Goal: Navigation & Orientation: Find specific page/section

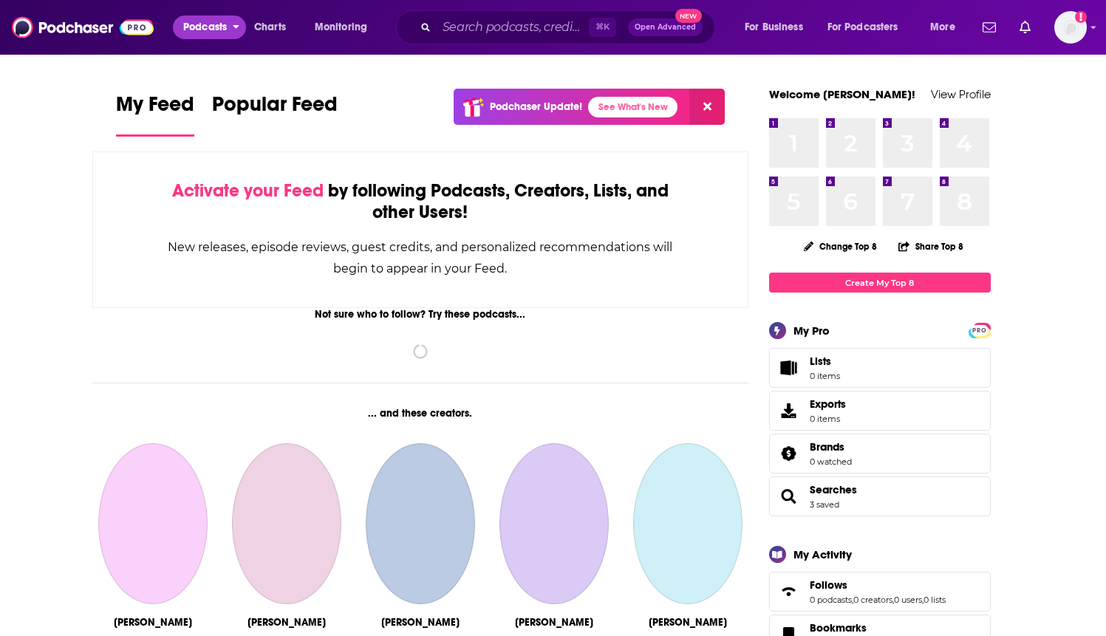
click at [219, 33] on span "Podcasts" at bounding box center [205, 27] width 44 height 21
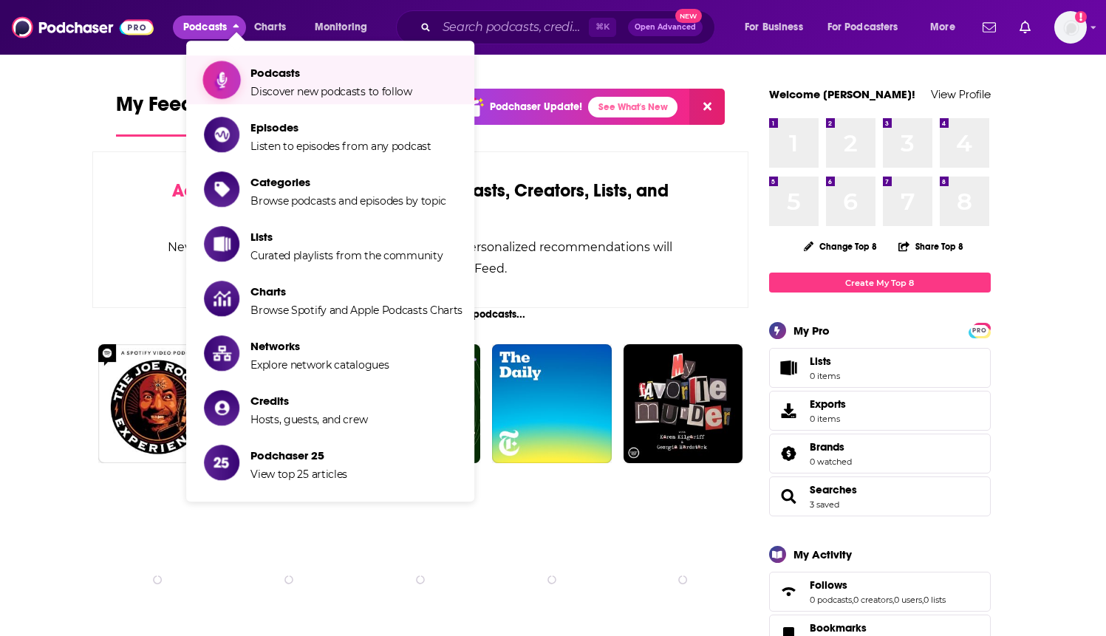
click at [259, 83] on span "Podcasts Discover new podcasts to follow" at bounding box center [332, 79] width 162 height 37
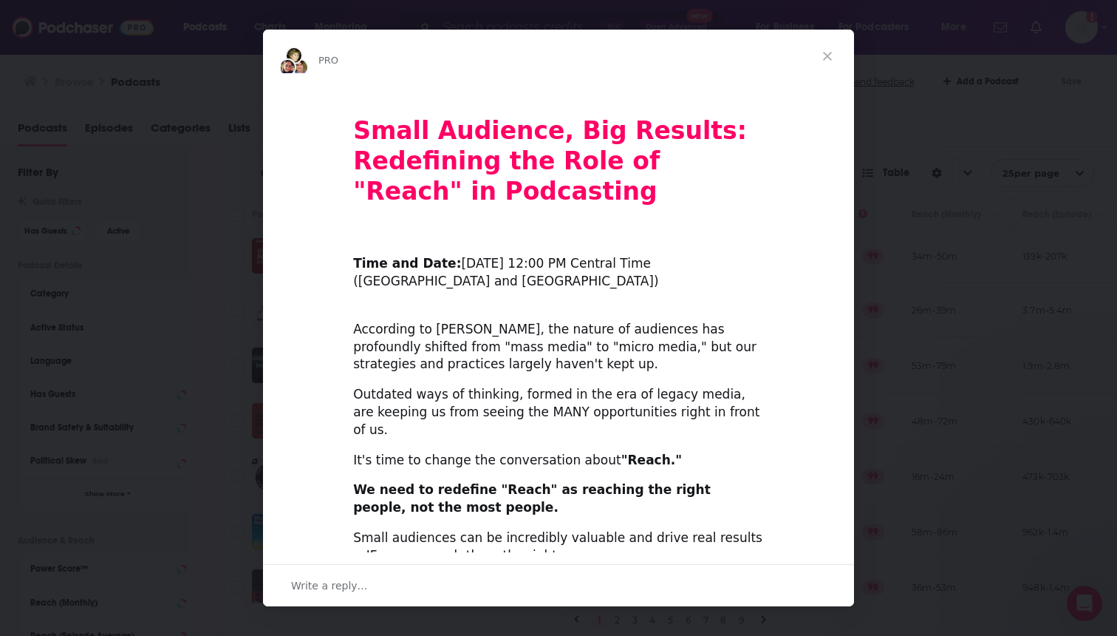
click at [833, 56] on span "Close" at bounding box center [827, 56] width 53 height 53
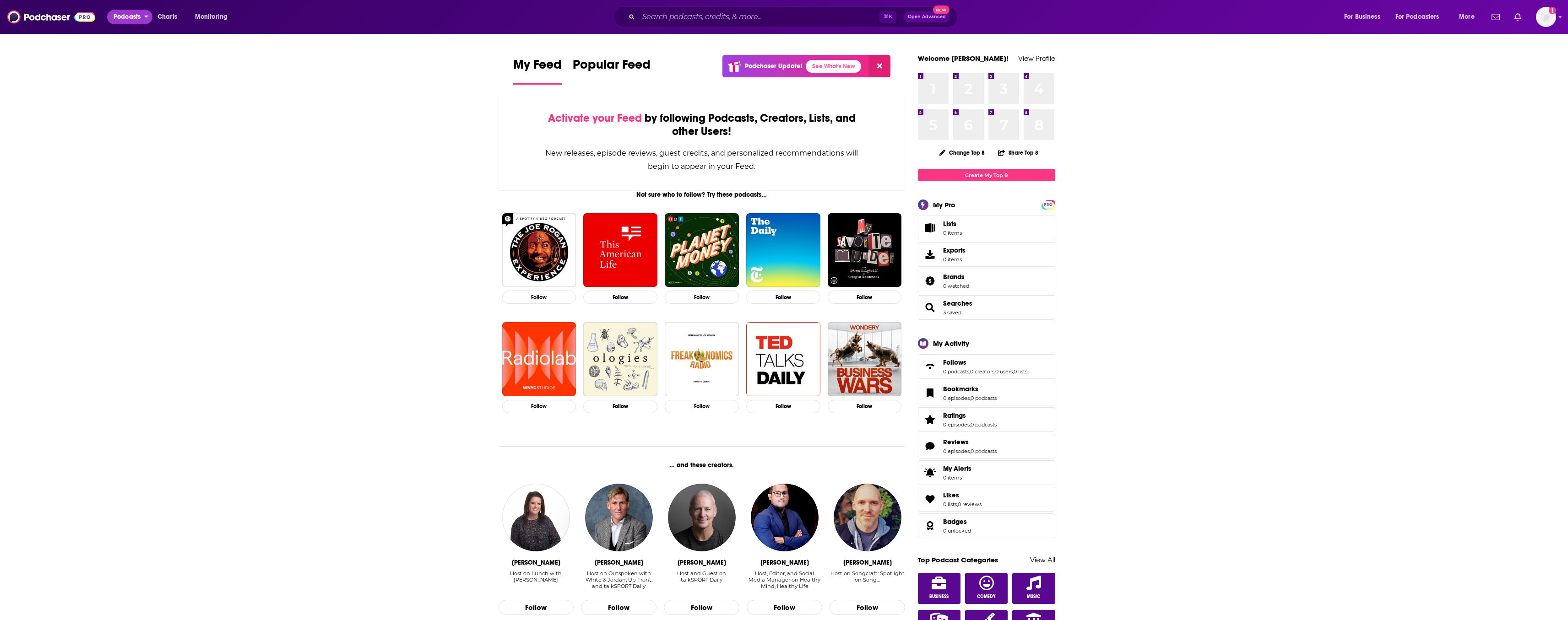
click at [139, 22] on span "Podcasts" at bounding box center [127, 17] width 27 height 13
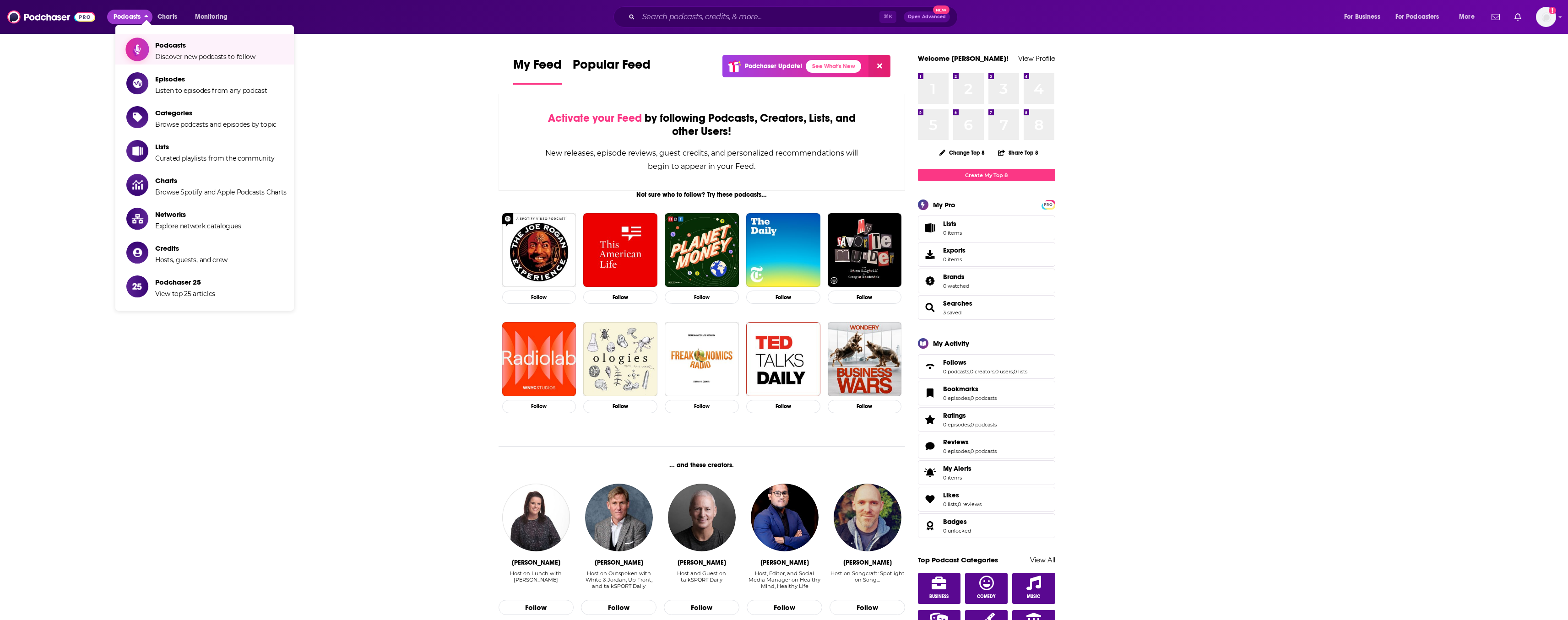
click at [157, 49] on span "Podcasts" at bounding box center [206, 45] width 100 height 9
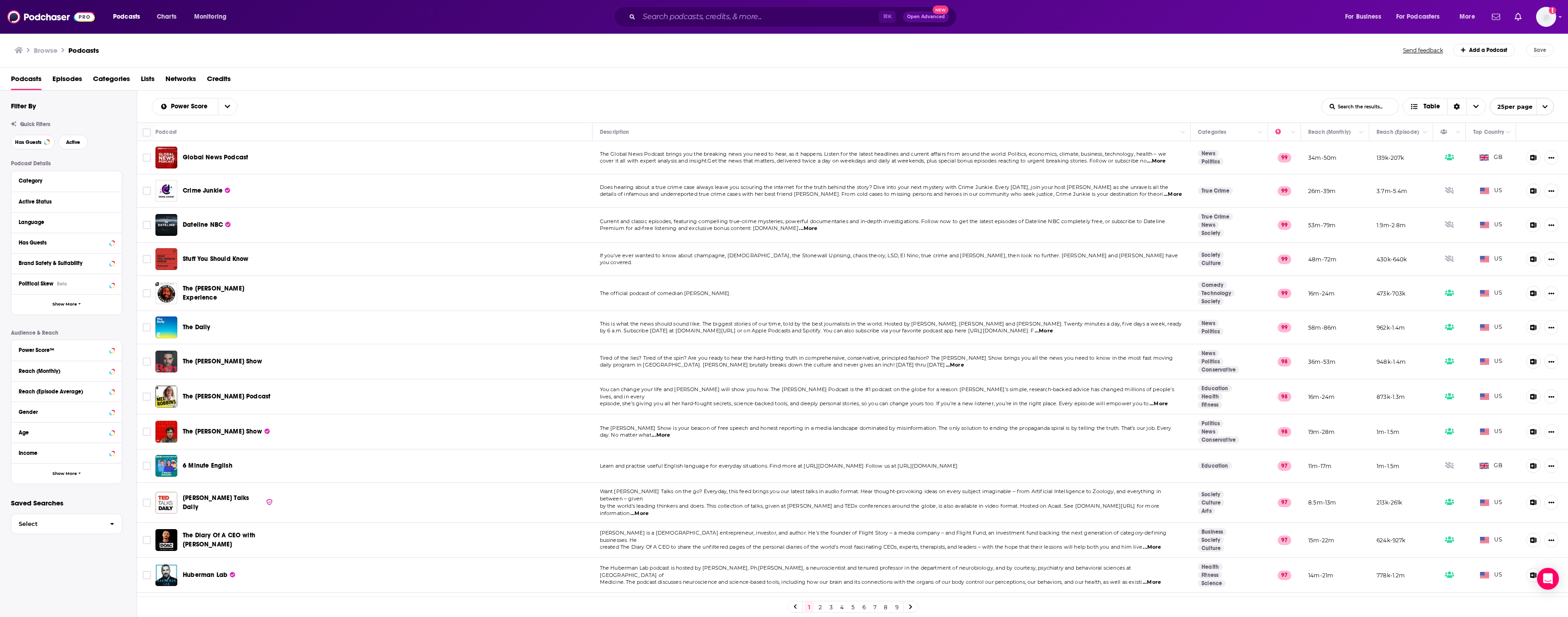
click at [182, 78] on span "Networks" at bounding box center [181, 81] width 31 height 18
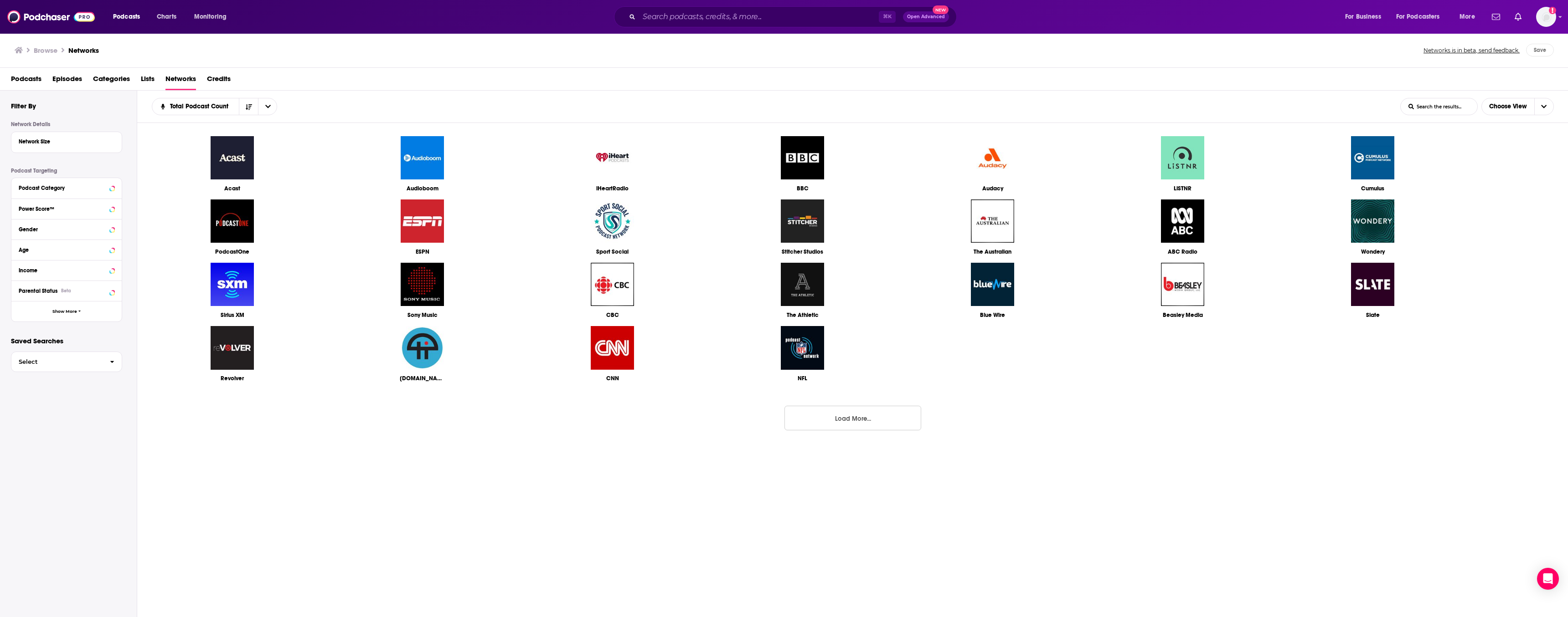
click at [26, 82] on span "Podcasts" at bounding box center [27, 81] width 31 height 18
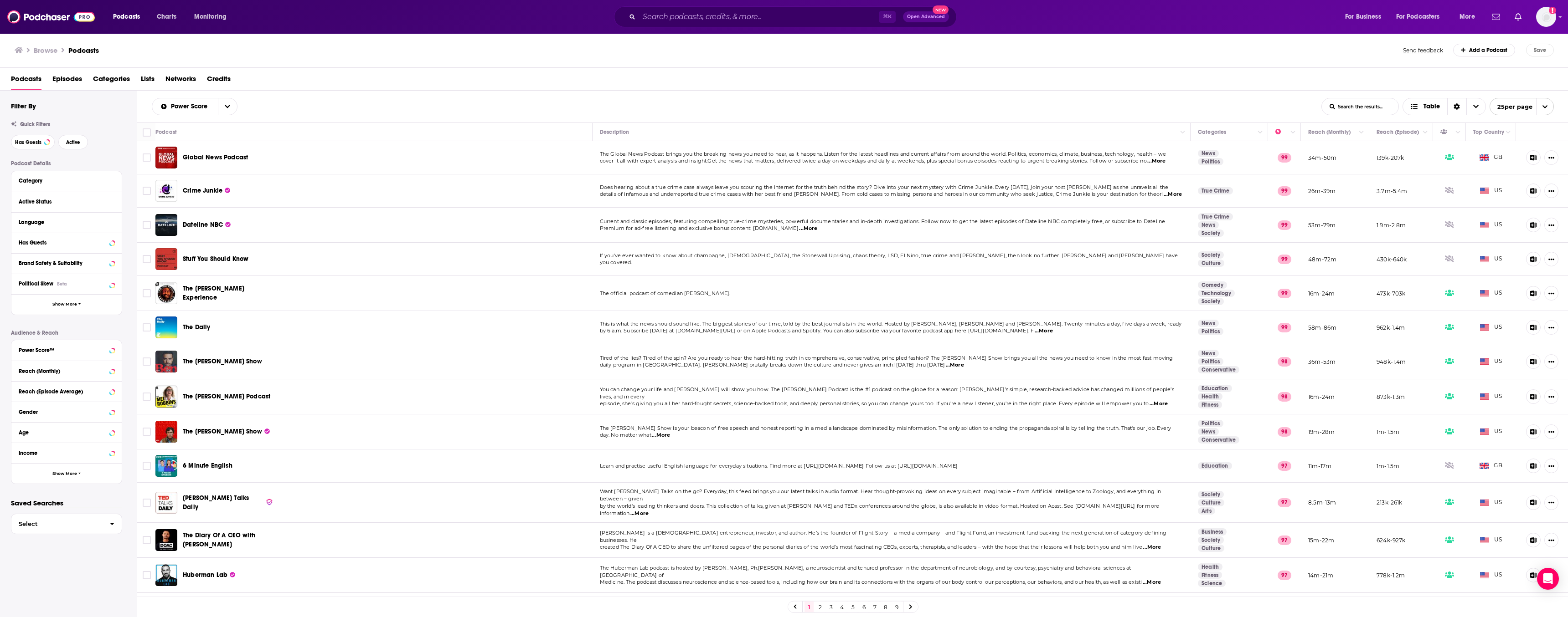
click at [190, 78] on span "Networks" at bounding box center [181, 81] width 31 height 18
